Goal: Information Seeking & Learning: Check status

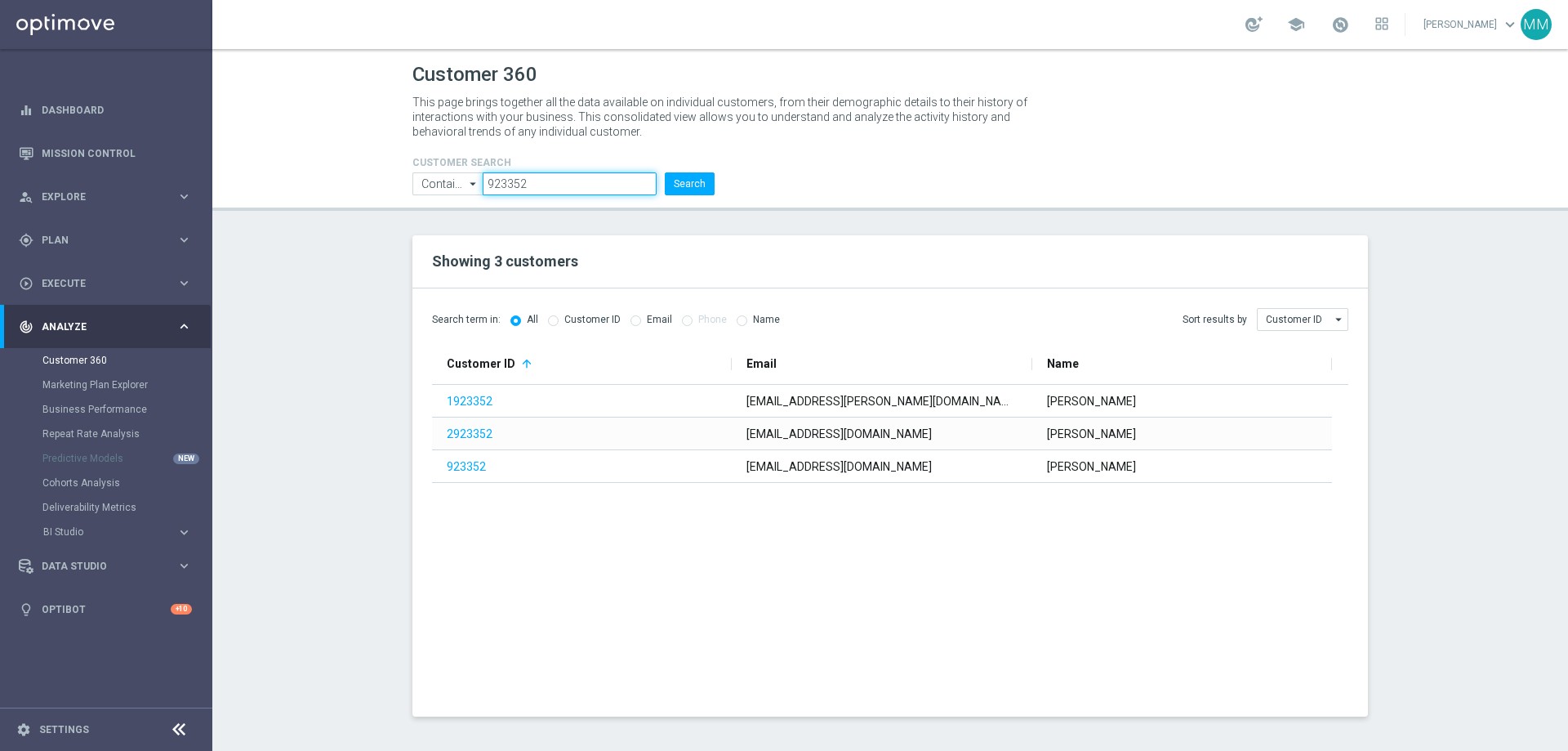
click at [580, 188] on input "923352" at bounding box center [569, 184] width 174 height 23
paste input "3377138"
type input "3377138"
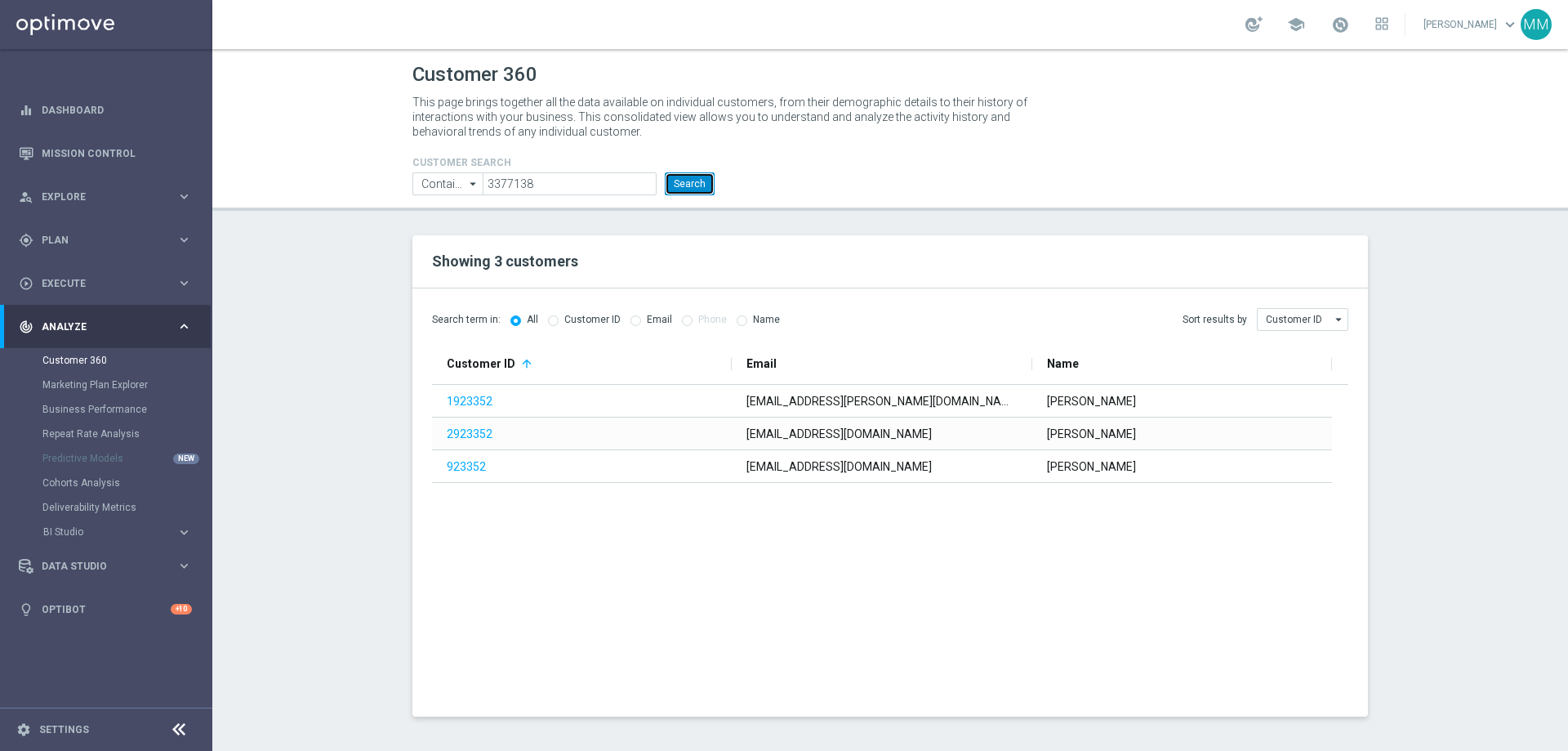
click at [704, 189] on button "Search" at bounding box center [690, 184] width 50 height 23
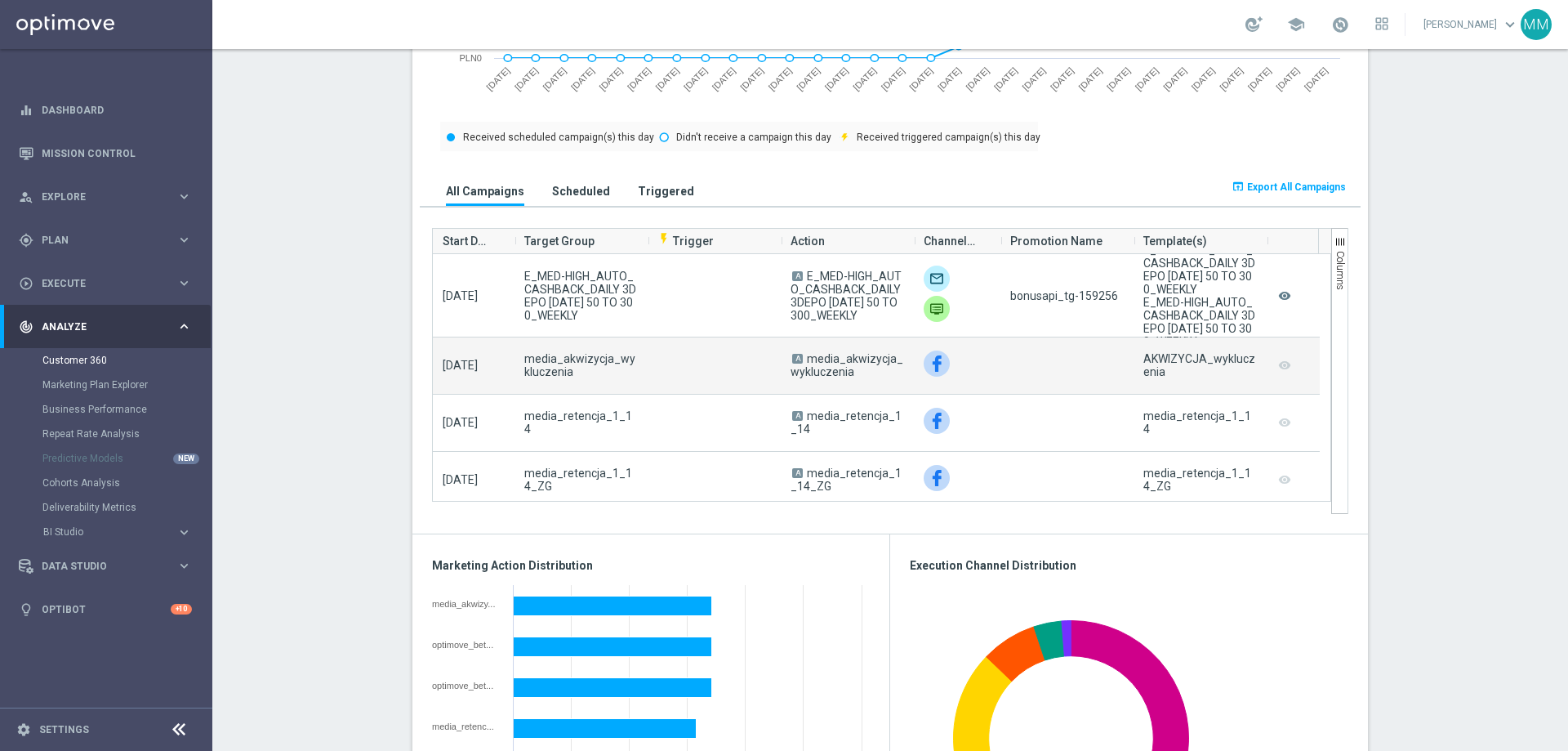
scroll to position [245, 0]
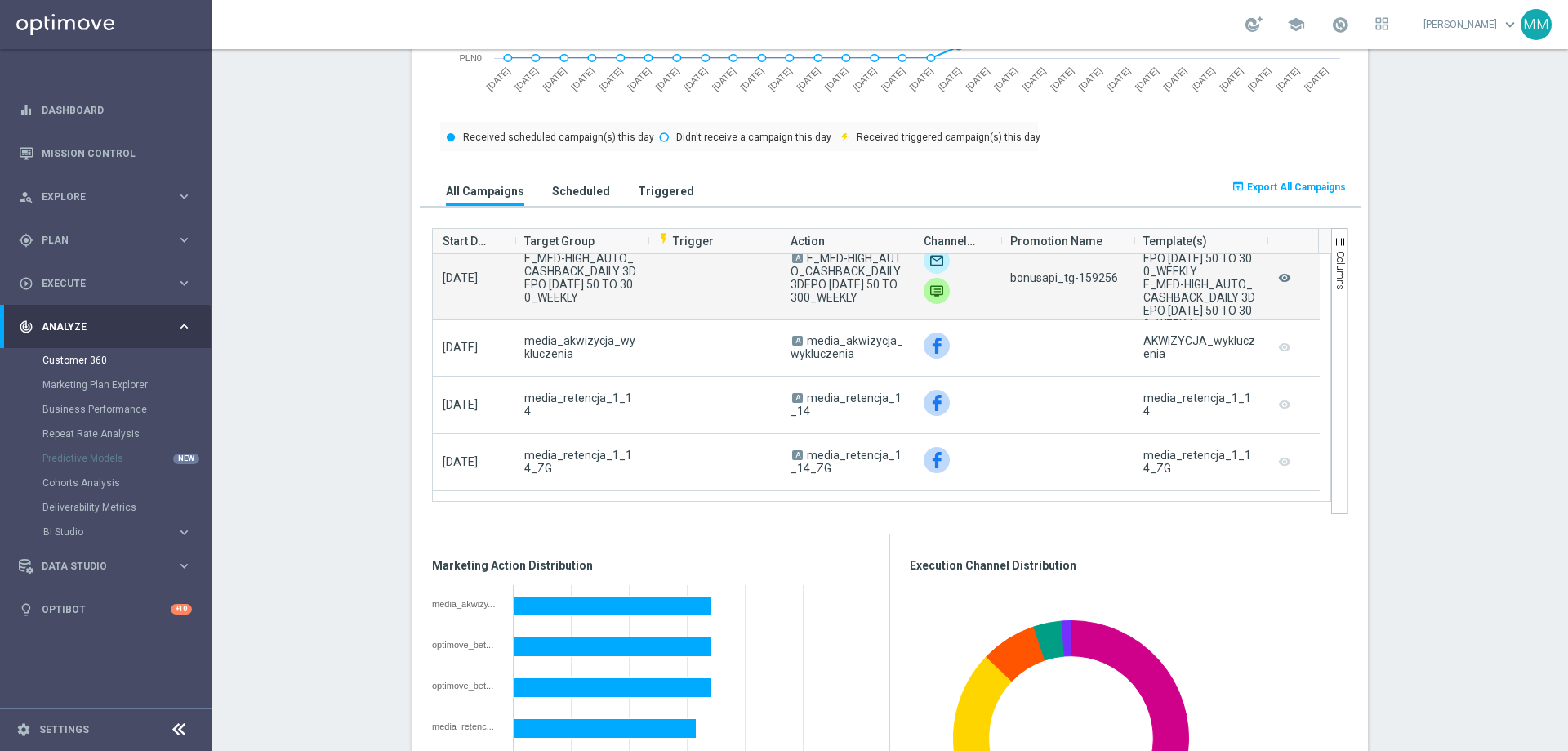
click at [1091, 284] on span "bonusapi_tg-159256" at bounding box center [1065, 277] width 108 height 13
copy span "159256"
click at [1085, 273] on span "bonusapi_tg-159256" at bounding box center [1065, 277] width 108 height 13
